Goal: Book appointment/travel/reservation

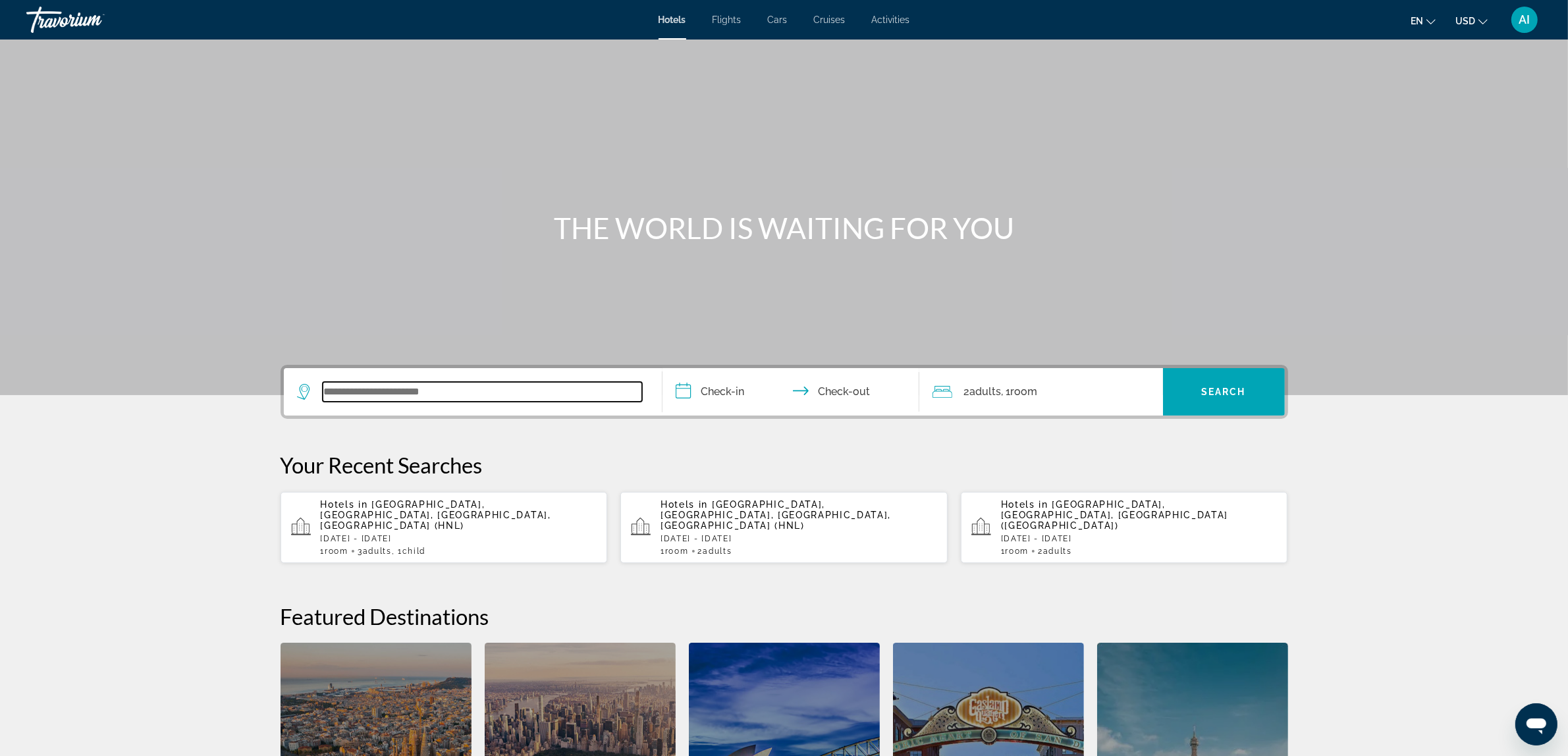
click at [449, 390] on input "Search widget" at bounding box center [482, 391] width 320 height 20
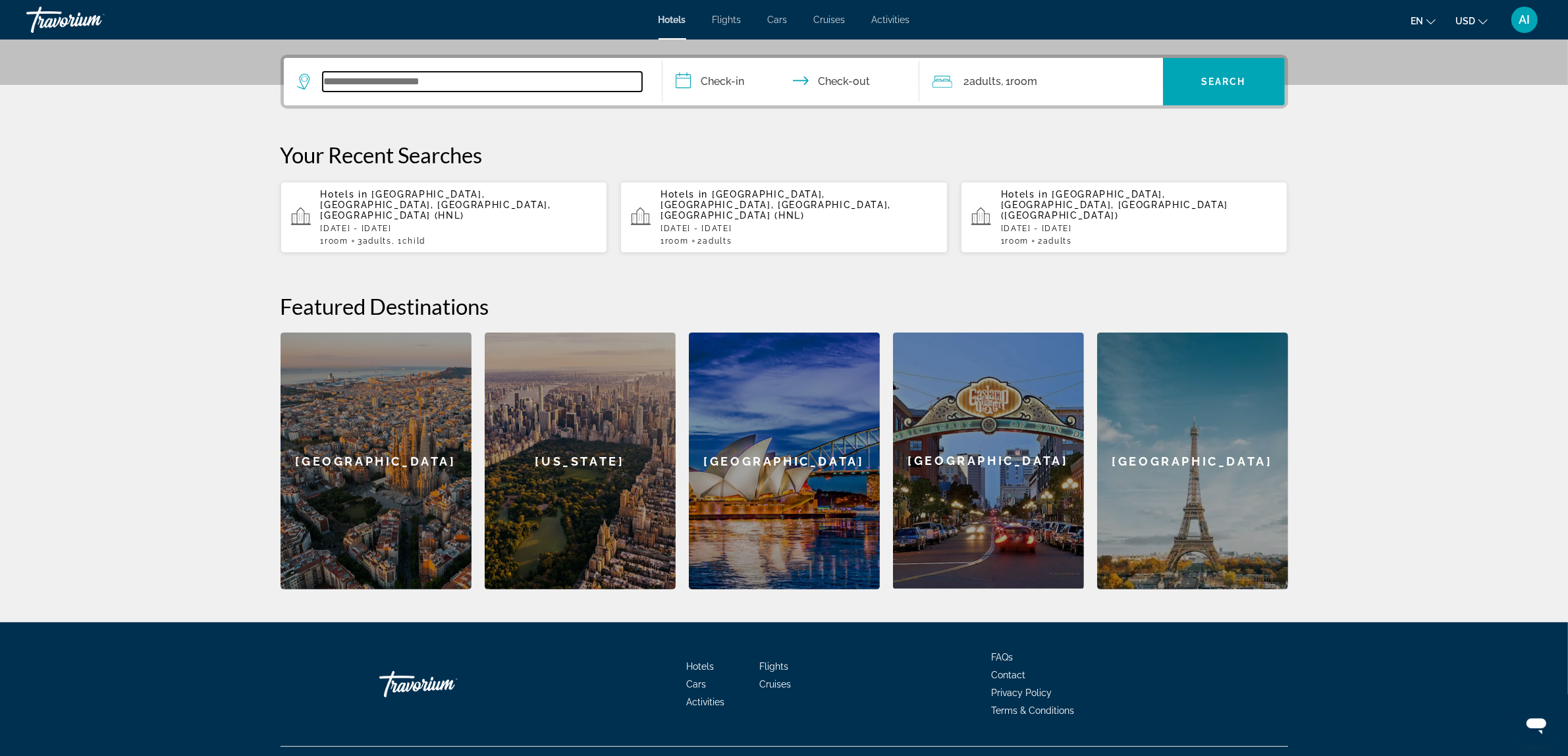
scroll to position [322, 0]
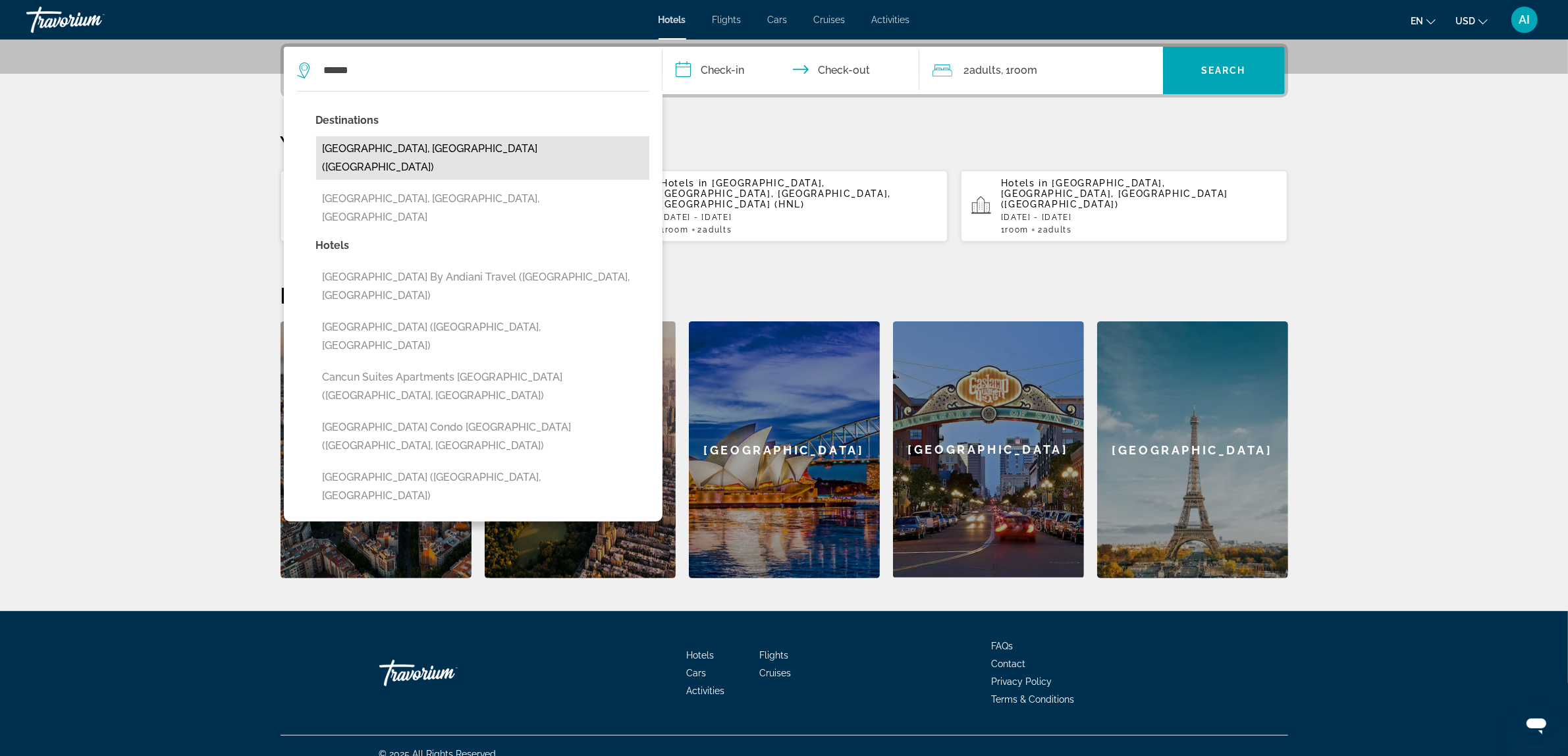
click at [421, 148] on button "Cancun, Mexico (CUN)" at bounding box center [482, 158] width 334 height 44
type input "**********"
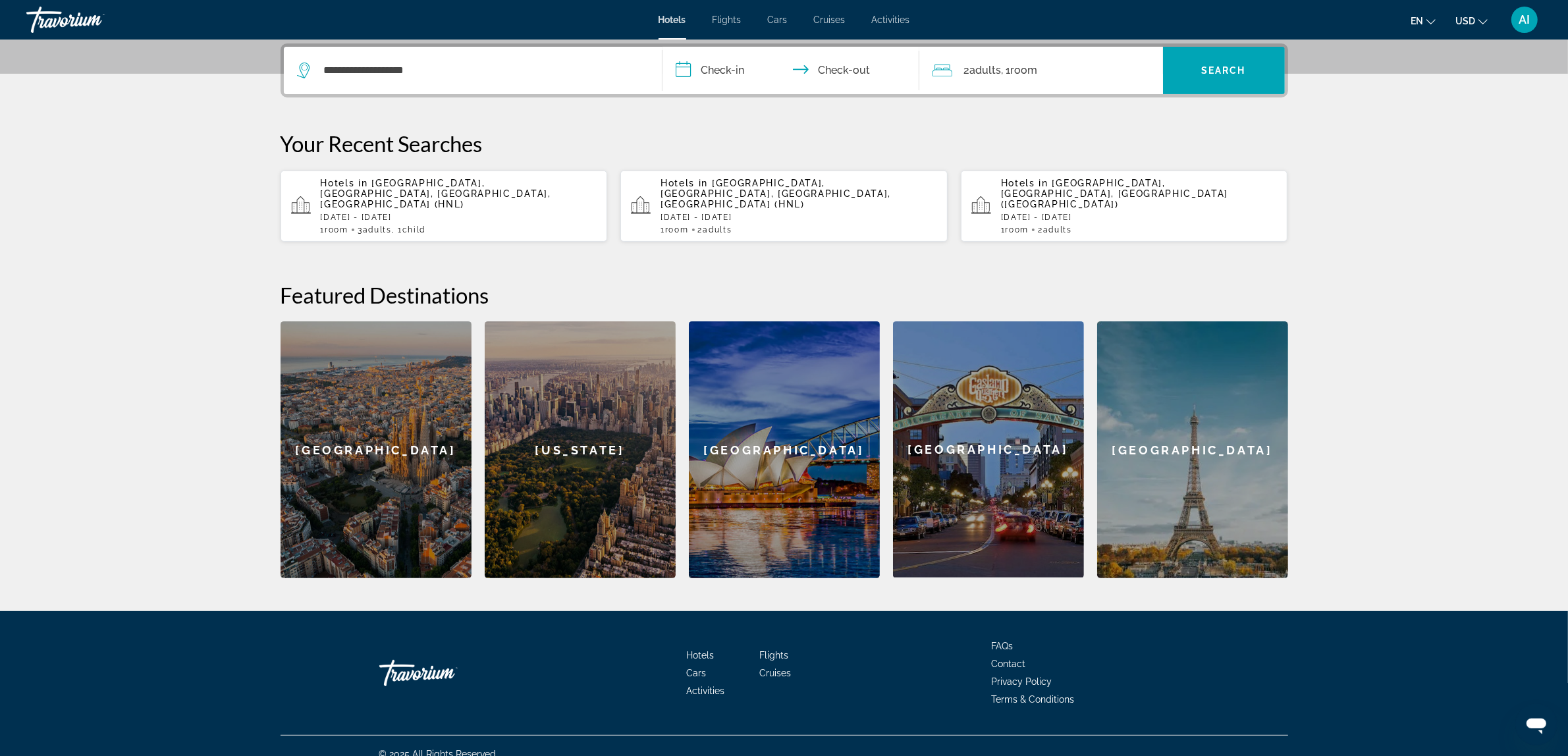
click at [713, 67] on input "**********" at bounding box center [794, 72] width 262 height 51
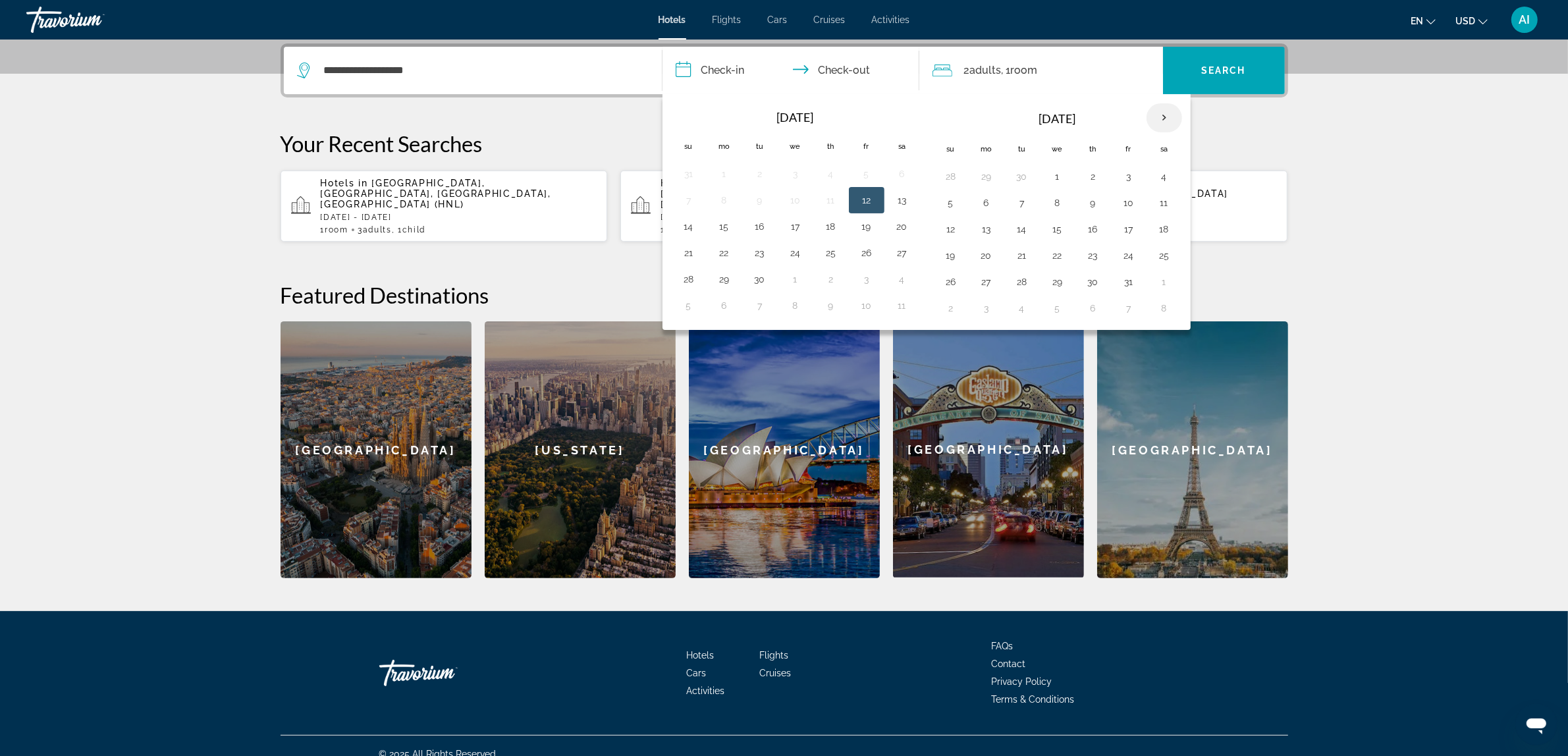
click at [1170, 115] on th "Next month" at bounding box center [1165, 117] width 35 height 29
click at [911, 234] on button "20" at bounding box center [902, 230] width 21 height 19
click at [907, 256] on button "27" at bounding box center [902, 256] width 21 height 19
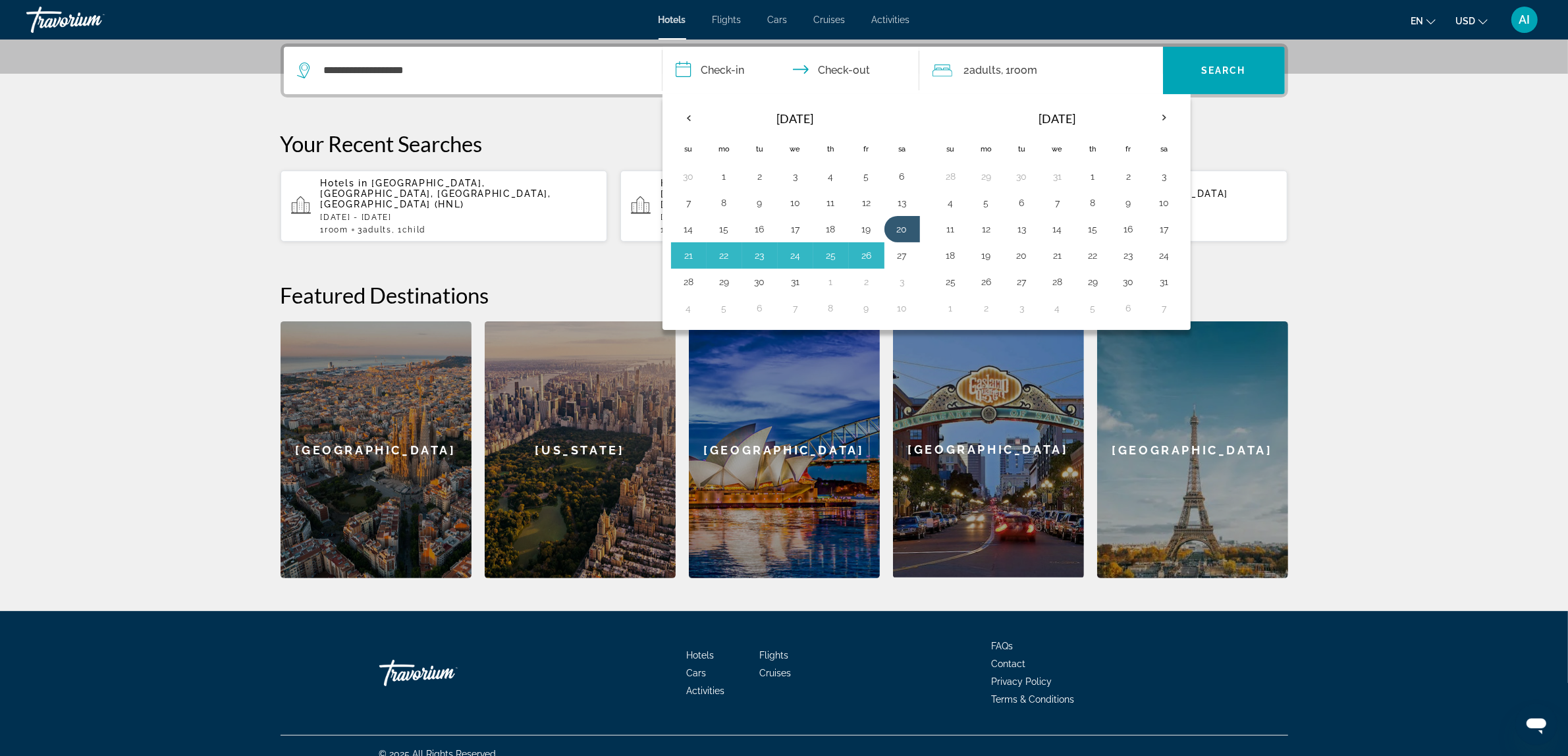
type input "**********"
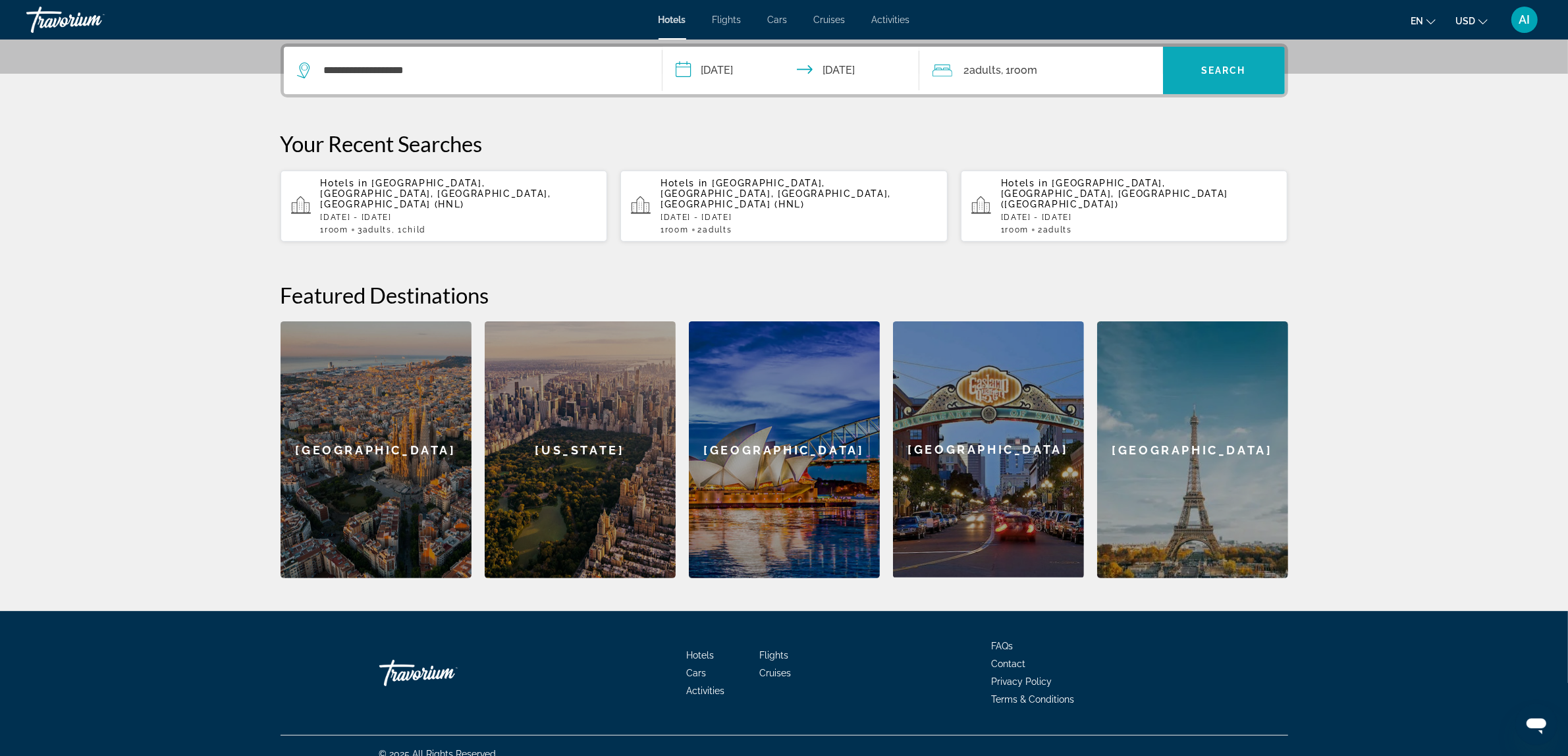
click at [1185, 74] on span "Search widget" at bounding box center [1223, 71] width 122 height 32
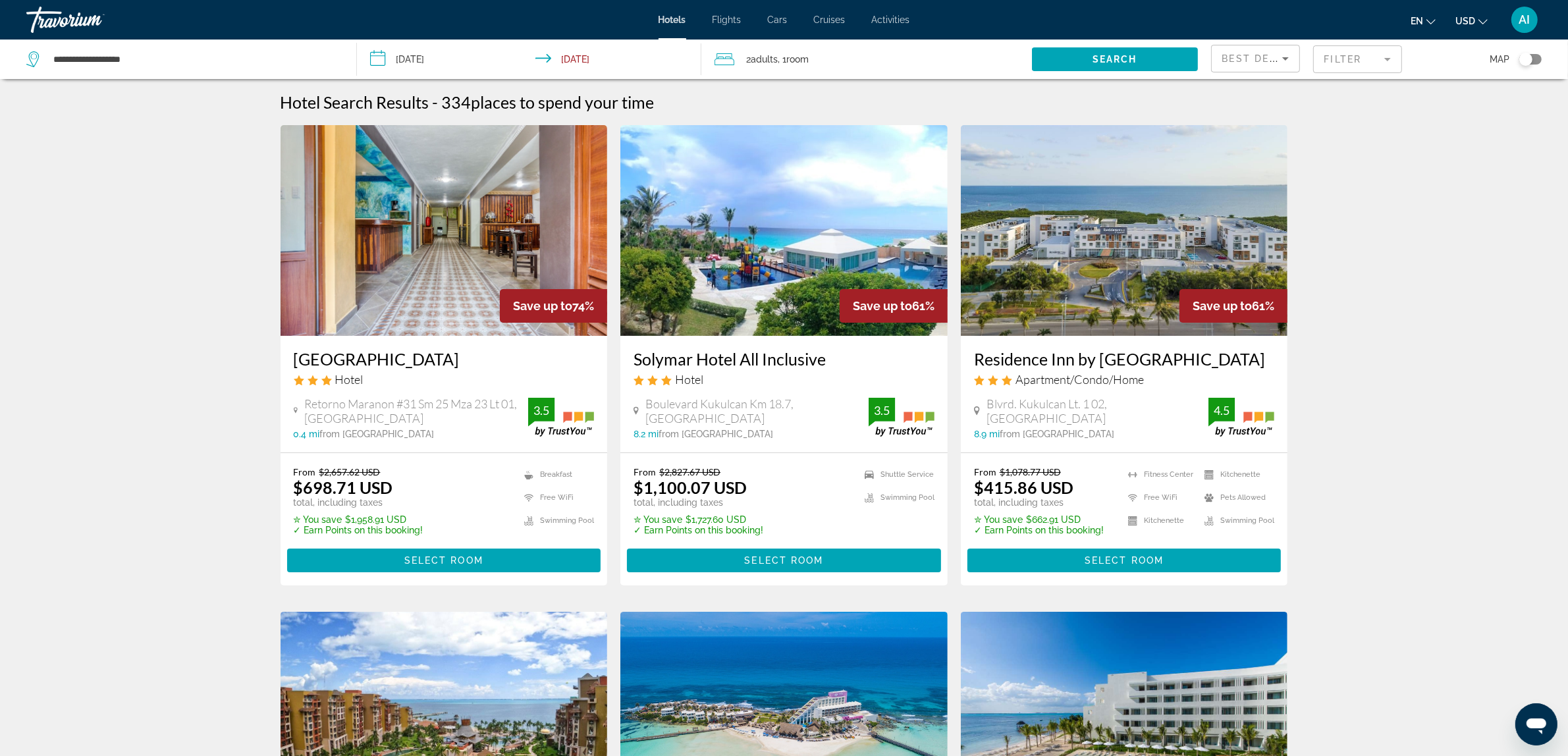
click at [436, 241] on img "Main content" at bounding box center [444, 231] width 327 height 211
click at [749, 261] on img "Main content" at bounding box center [784, 231] width 327 height 211
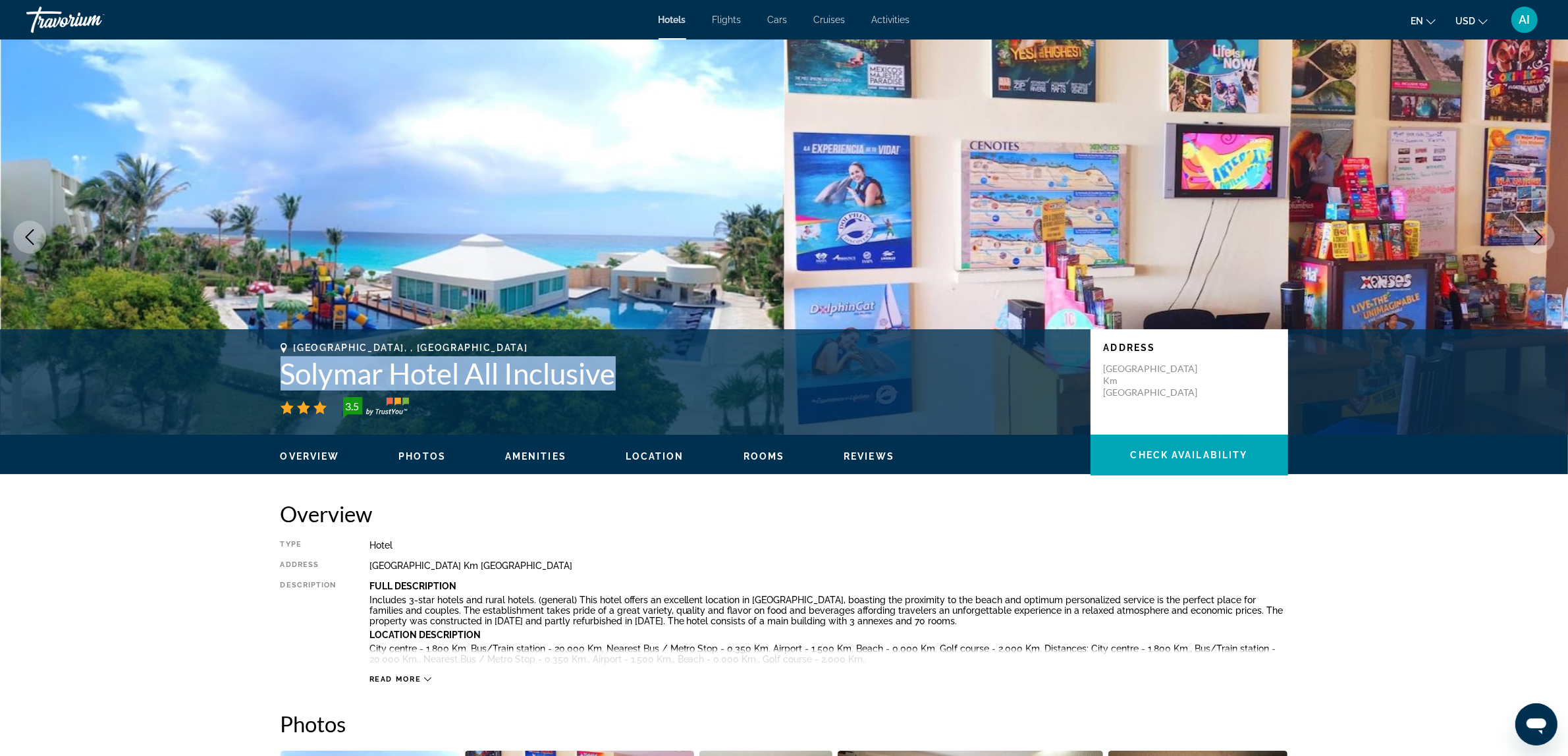
drag, startPoint x: 273, startPoint y: 367, endPoint x: 670, endPoint y: 383, distance: 397.3
click at [670, 383] on div "Cancun, , Mexico Solymar Hotel All Inclusive 3.5 Address Boulevard Kukulcan Km …" at bounding box center [784, 381] width 1061 height 79
copy h1 "Solymar Hotel All Inclusive"
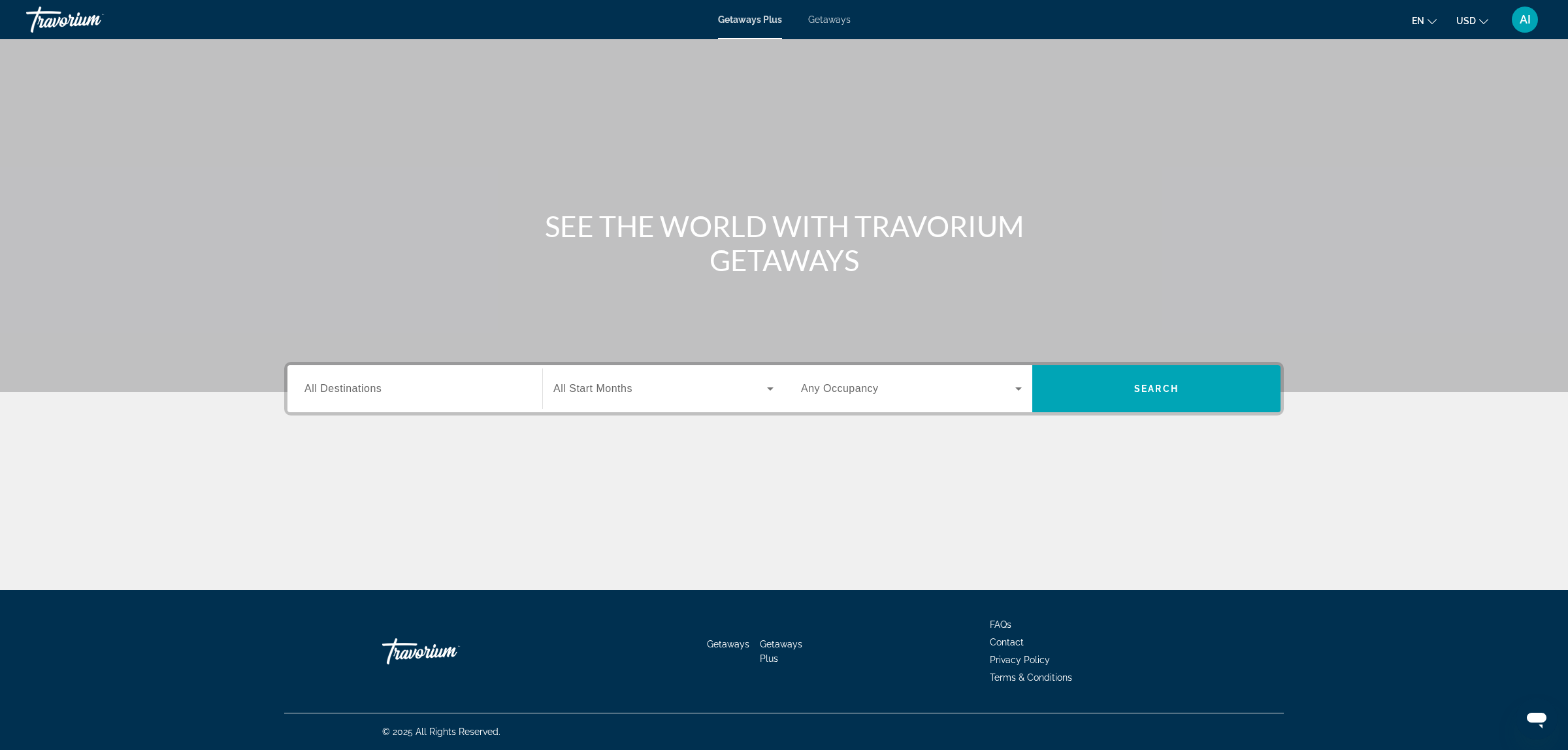
click at [375, 394] on span "All Destinations" at bounding box center [343, 388] width 77 height 11
click at [375, 394] on input "Destination All Destinations" at bounding box center [414, 389] width 220 height 16
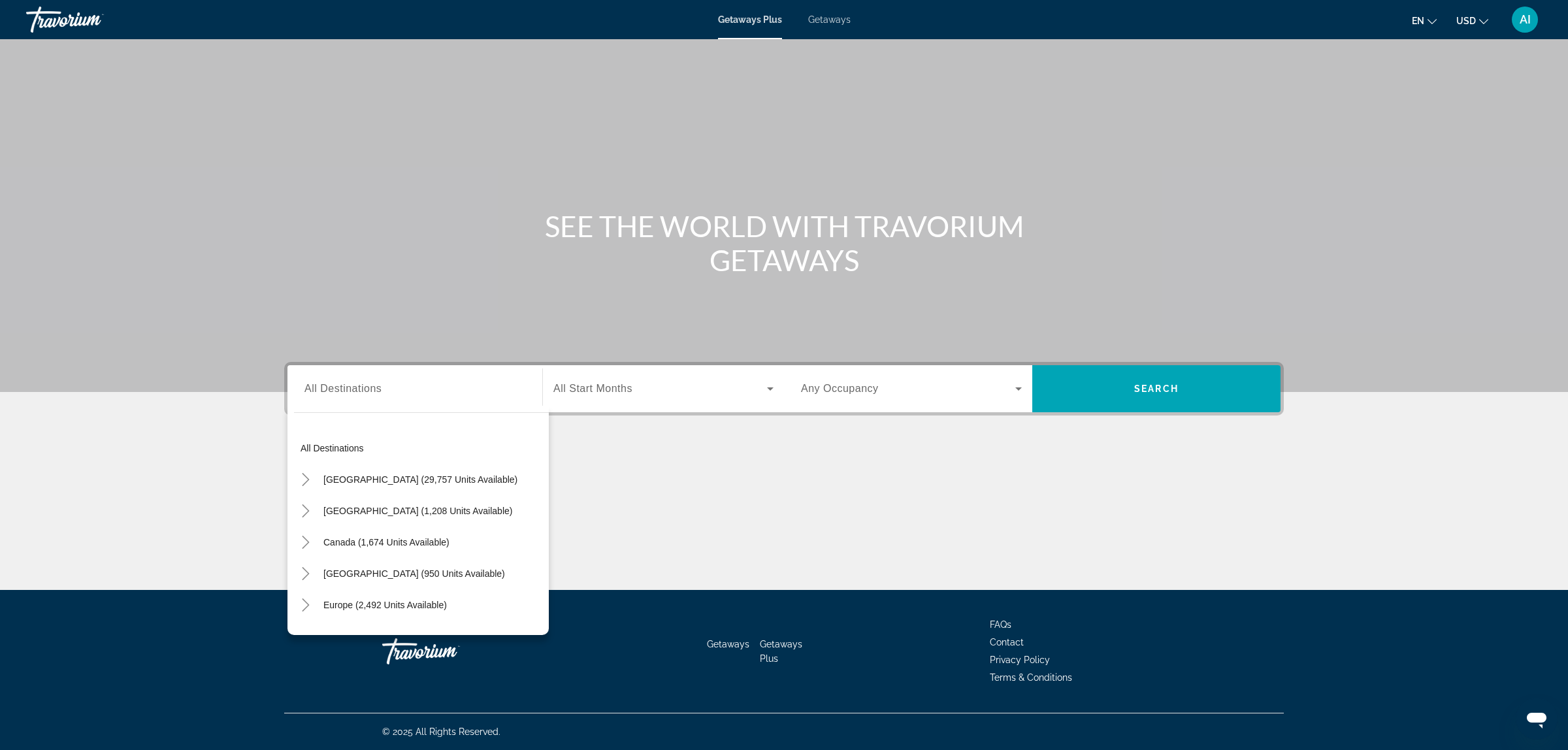
click at [824, 18] on span "Getaways" at bounding box center [829, 19] width 42 height 10
